Goal: Task Accomplishment & Management: Use online tool/utility

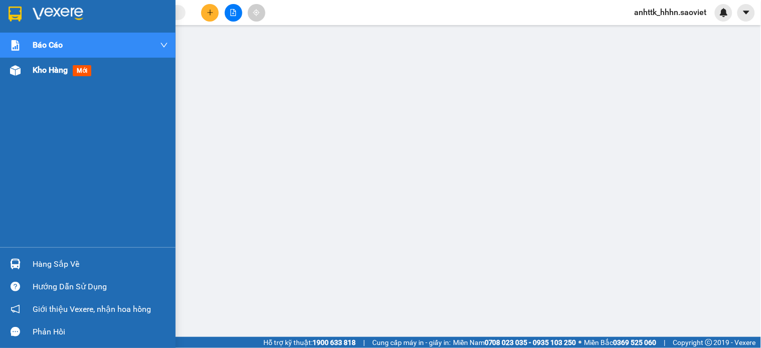
click at [4, 69] on div "Kho hàng mới" at bounding box center [88, 70] width 176 height 25
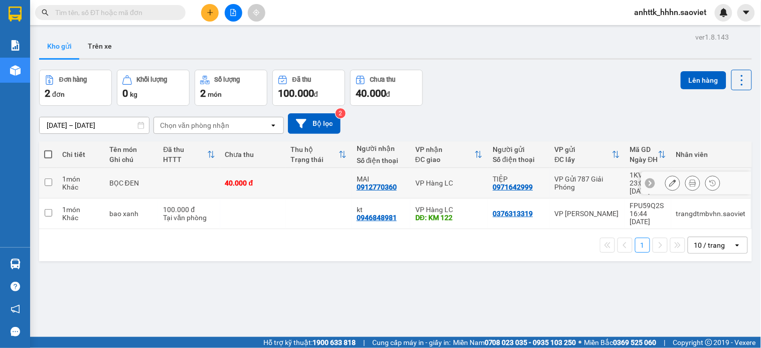
click at [466, 173] on td "VP Hàng LC" at bounding box center [449, 183] width 78 height 31
checkbox input "true"
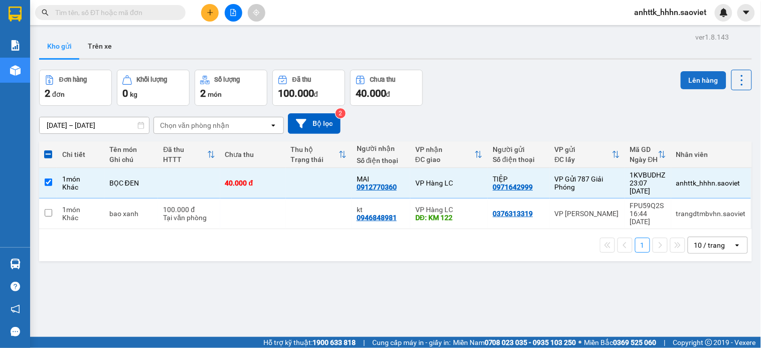
click at [695, 78] on button "Lên hàng" at bounding box center [703, 80] width 46 height 18
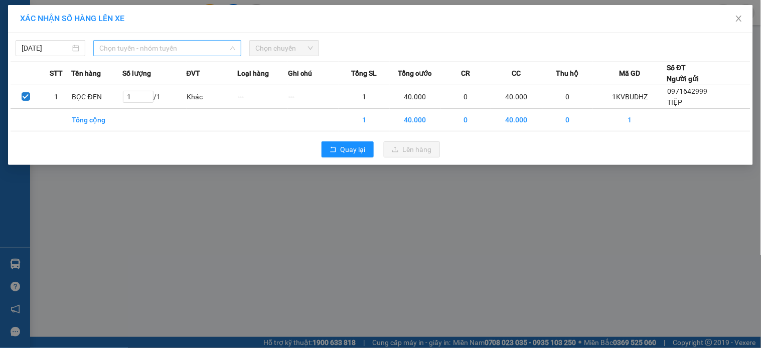
click at [139, 51] on span "Chọn tuyến - nhóm tuyến" at bounding box center [167, 48] width 136 height 15
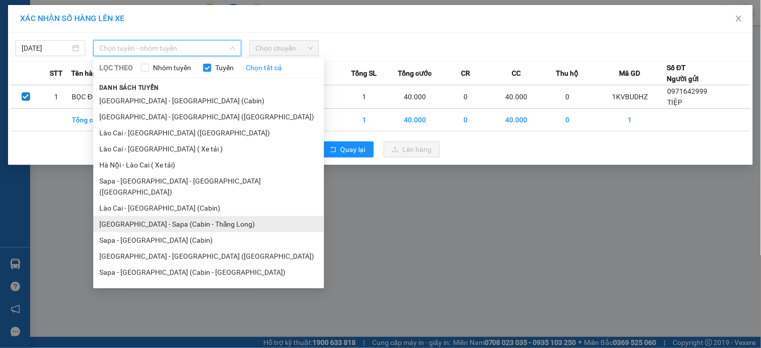
click at [210, 216] on li "[GEOGRAPHIC_DATA] - Sapa (Cabin - Thăng Long)" at bounding box center [208, 224] width 231 height 16
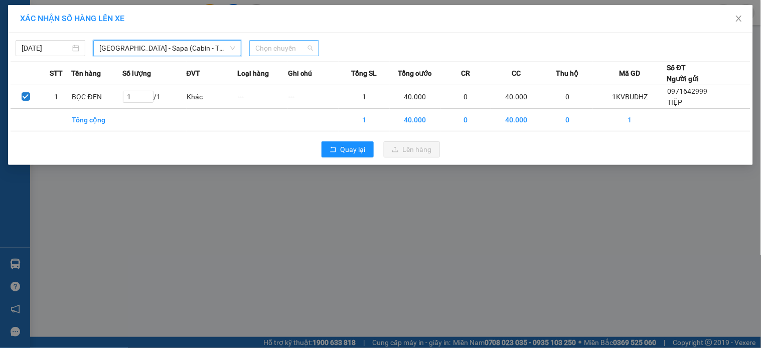
click at [280, 43] on span "Chọn chuyến" at bounding box center [284, 48] width 58 height 15
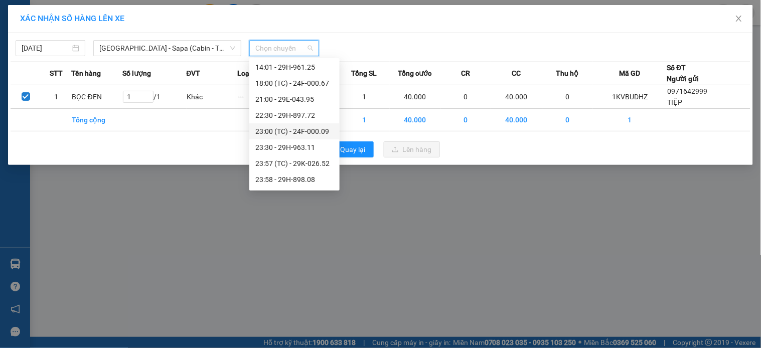
scroll to position [160, 0]
click at [316, 183] on div "23:59 - 29H-898.91" at bounding box center [294, 180] width 78 height 11
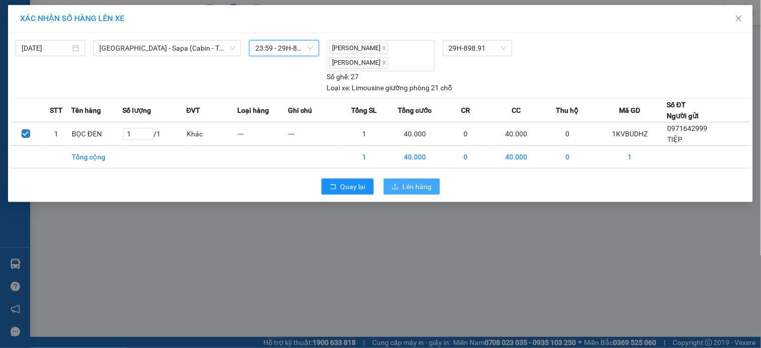
click at [400, 186] on button "Lên hàng" at bounding box center [412, 187] width 56 height 16
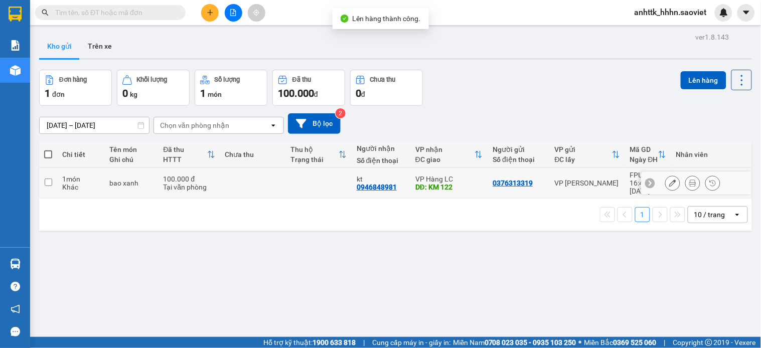
scroll to position [46, 0]
